Goal: Find specific page/section

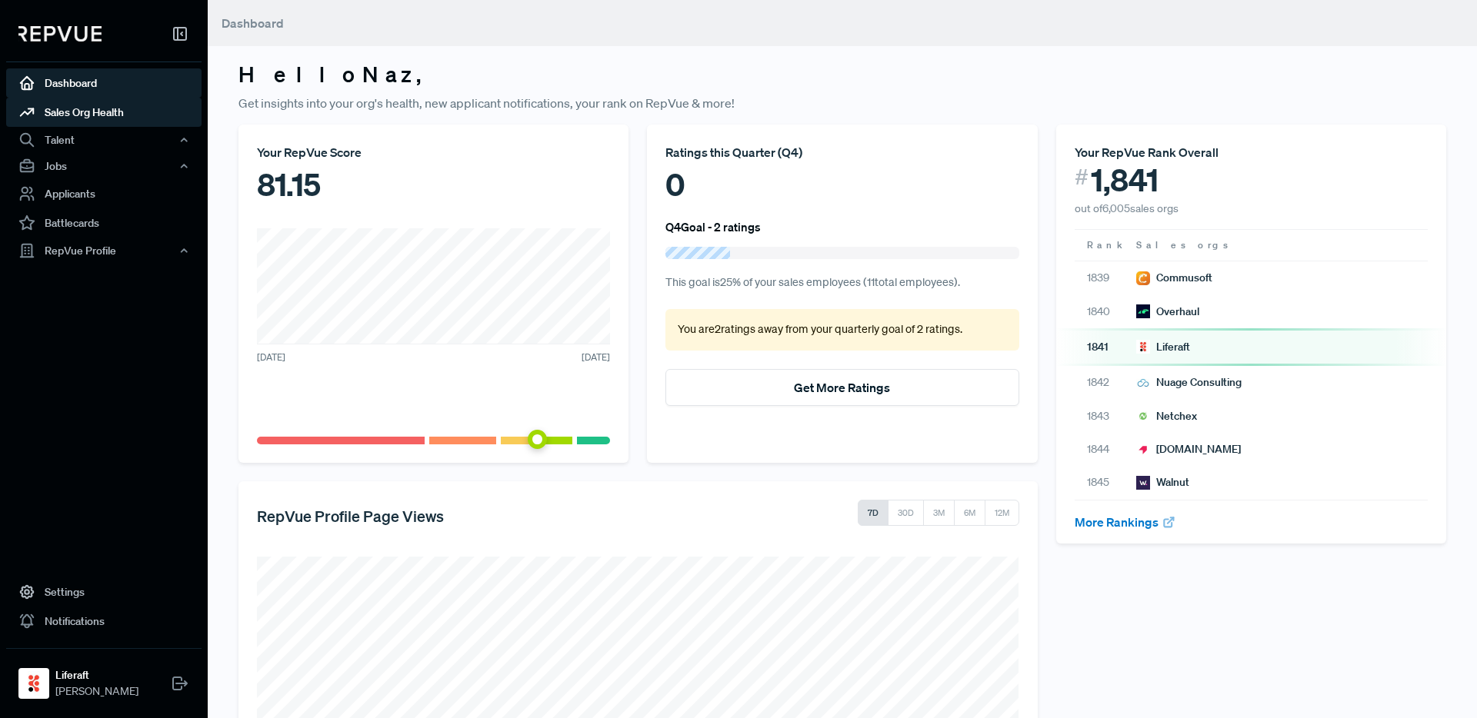
click at [98, 108] on link "Sales Org Health" at bounding box center [103, 112] width 195 height 29
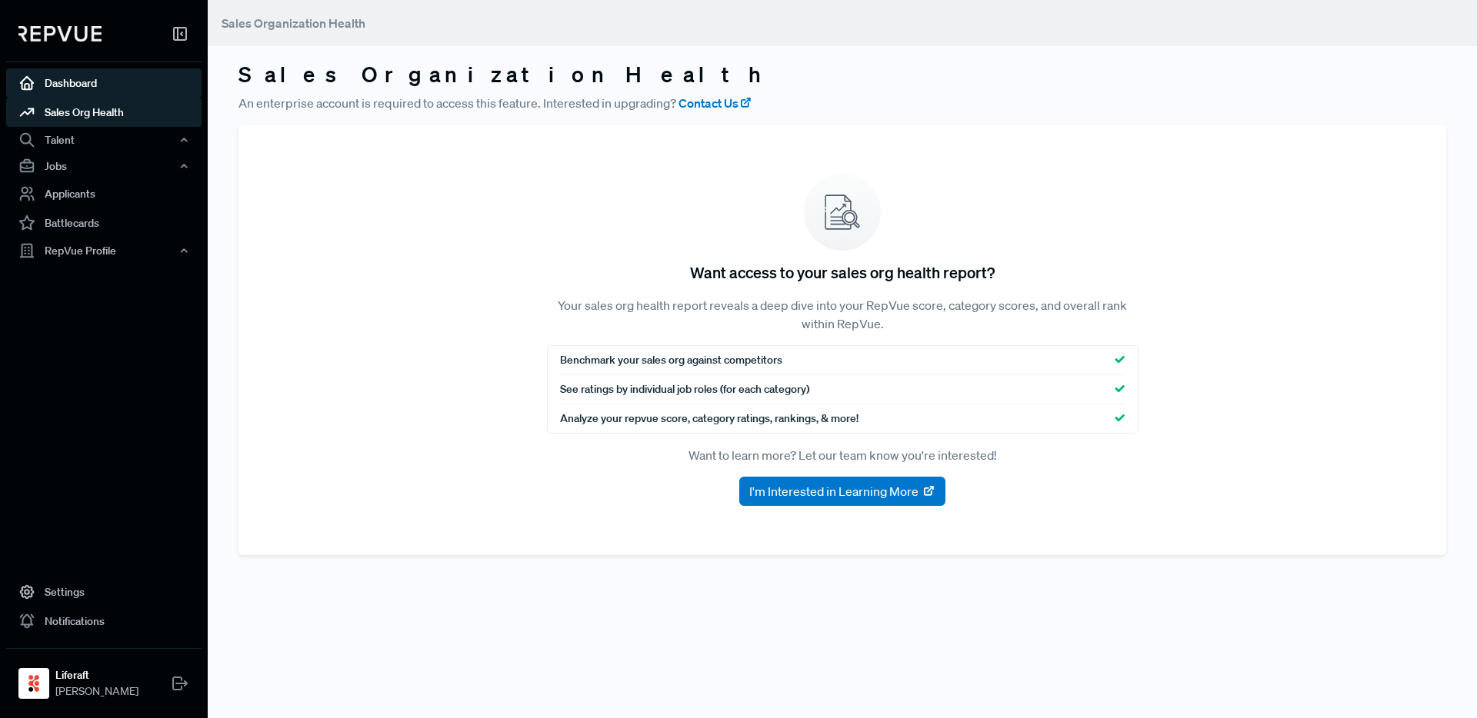
click at [75, 85] on link "Dashboard" at bounding box center [103, 82] width 195 height 29
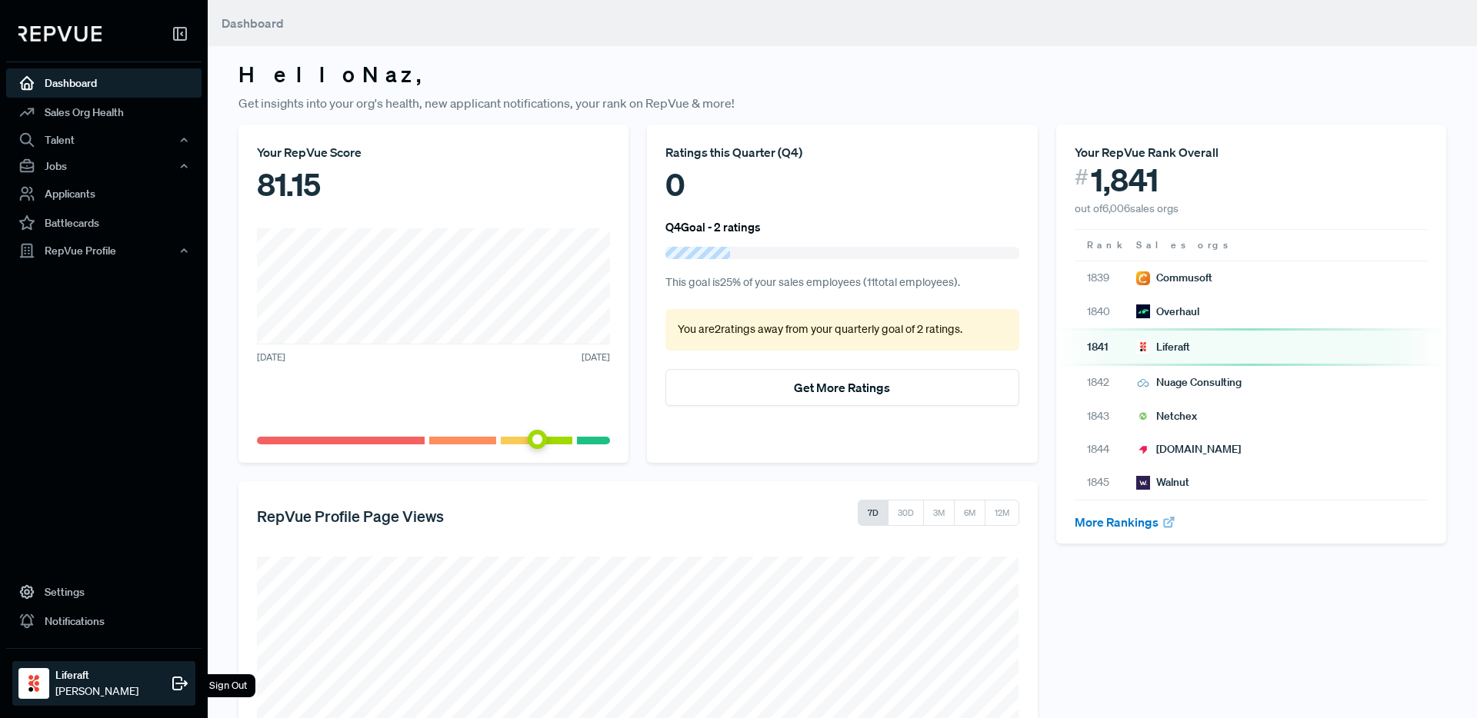
click at [60, 680] on strong "Liferaft" at bounding box center [96, 676] width 83 height 16
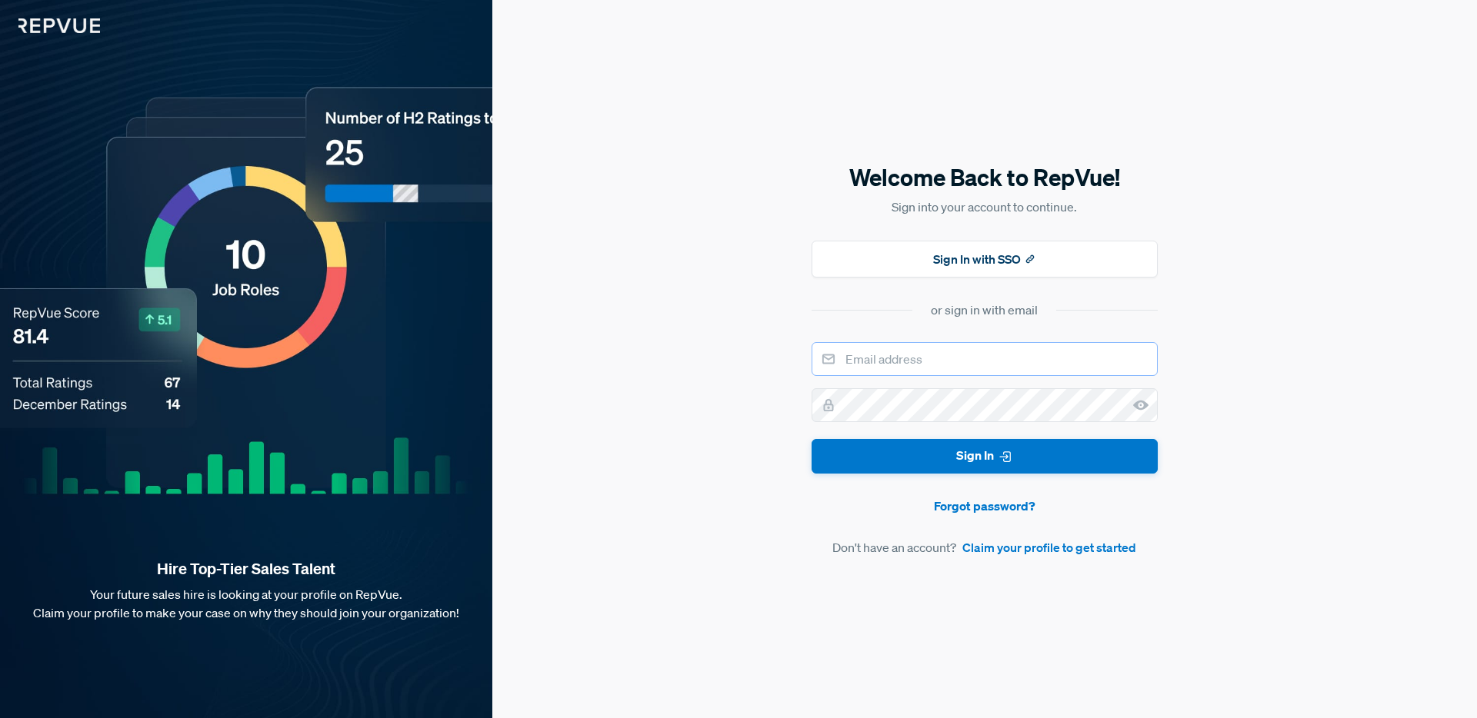
type input "[EMAIL_ADDRESS][PERSON_NAME][DOMAIN_NAME]"
